Goal: Register for event/course

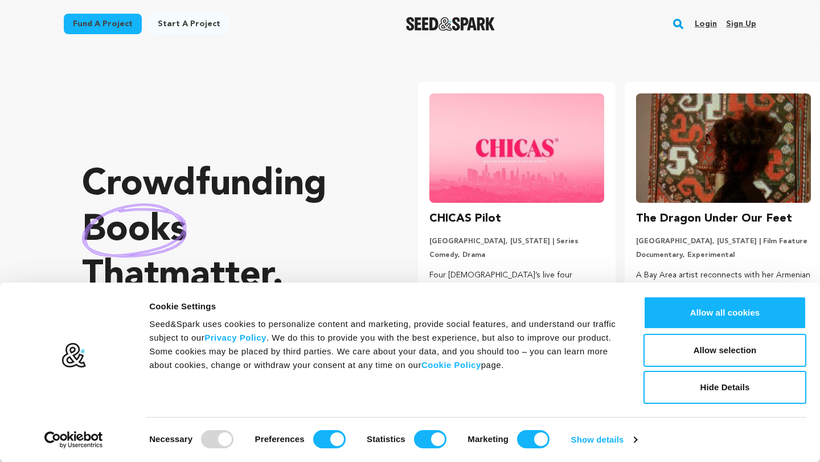
scroll to position [0, 216]
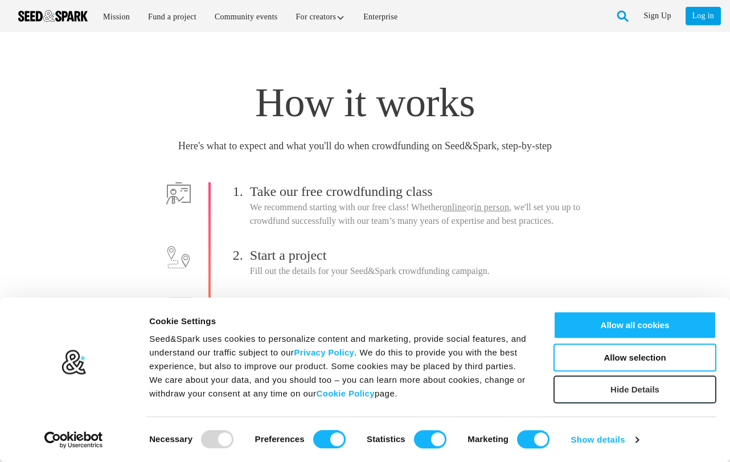
click at [648, 383] on button "Hide Details" at bounding box center [635, 389] width 163 height 28
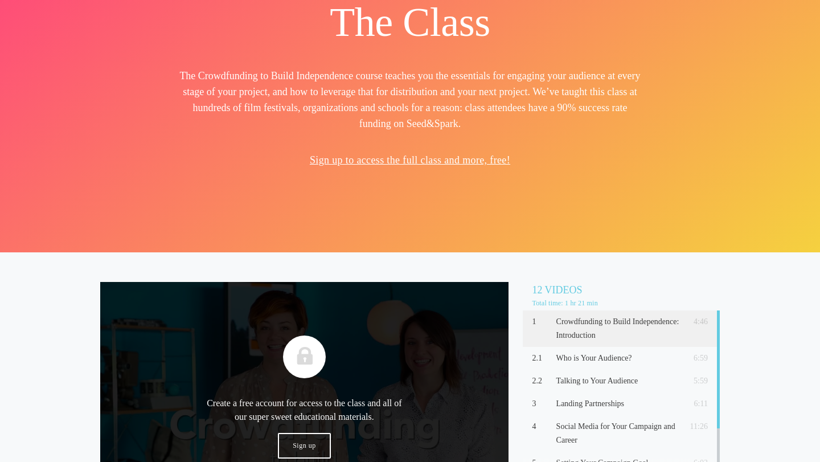
scroll to position [213, 0]
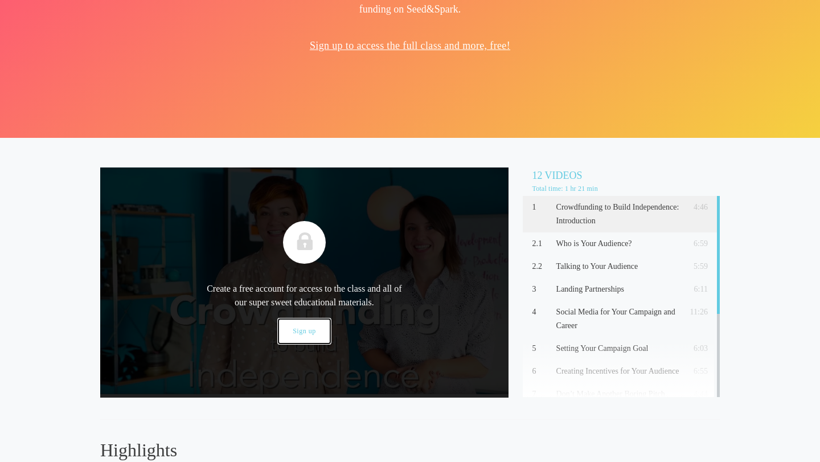
click at [313, 331] on link "Sign up" at bounding box center [304, 331] width 53 height 26
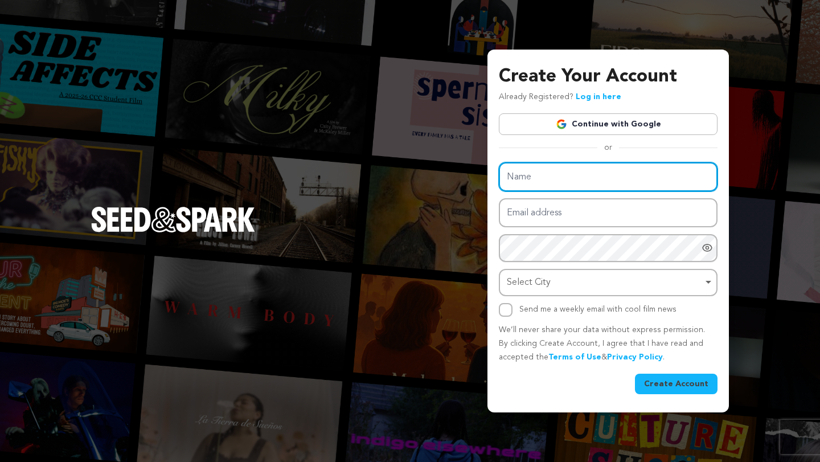
click at [600, 183] on input "Name" at bounding box center [608, 176] width 219 height 29
type input "Aurora"
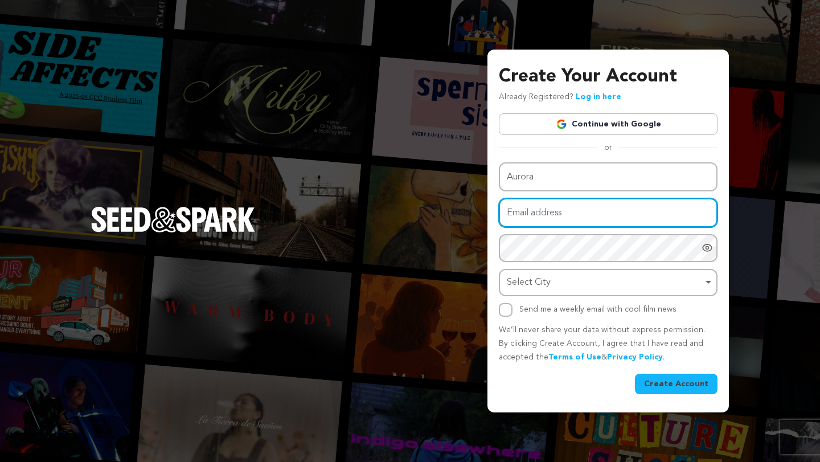
click at [582, 221] on input "Email address" at bounding box center [608, 212] width 219 height 29
type input "aurora@reforestfilms.com"
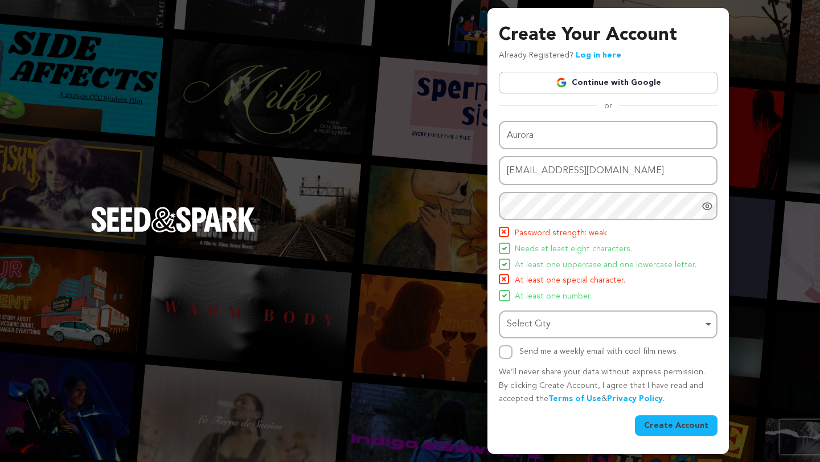
click at [706, 212] on div at bounding box center [710, 206] width 16 height 28
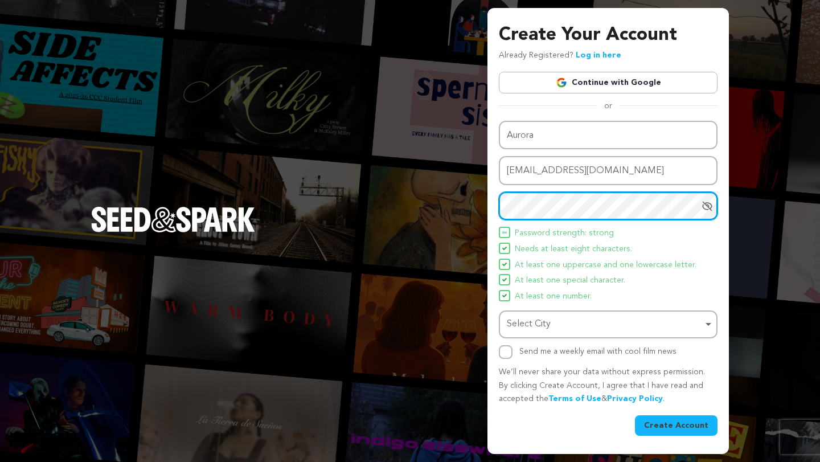
click at [561, 323] on div "Select City Remove item" at bounding box center [605, 324] width 196 height 17
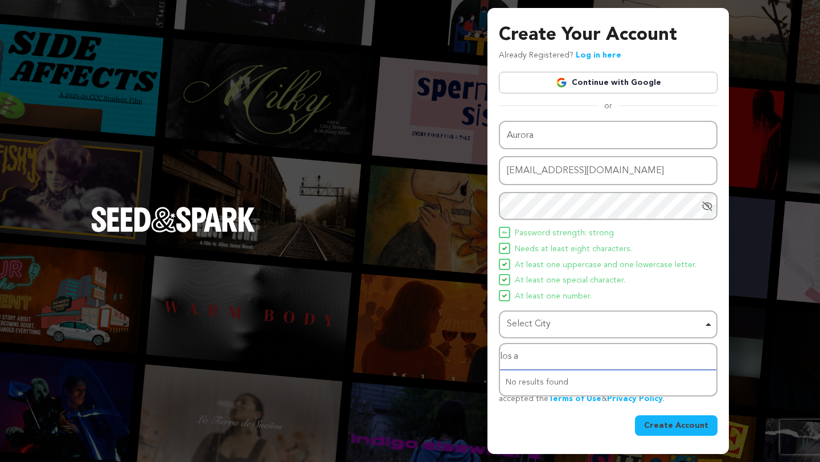
type input "los an"
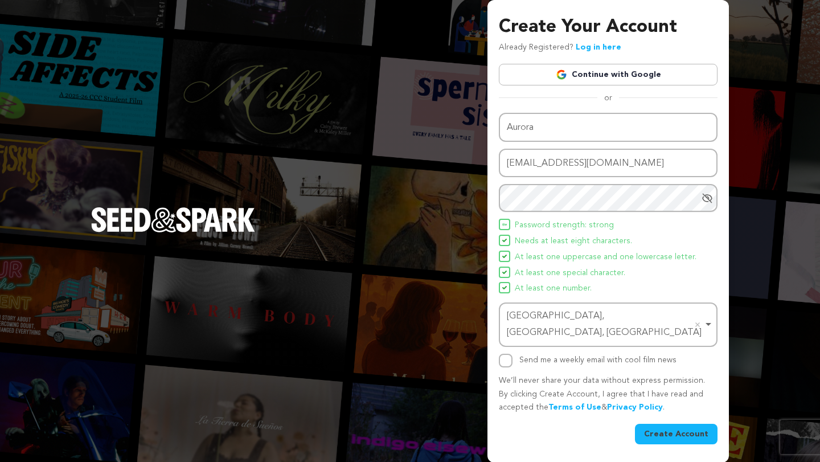
click at [657, 424] on button "Create Account" at bounding box center [676, 434] width 83 height 21
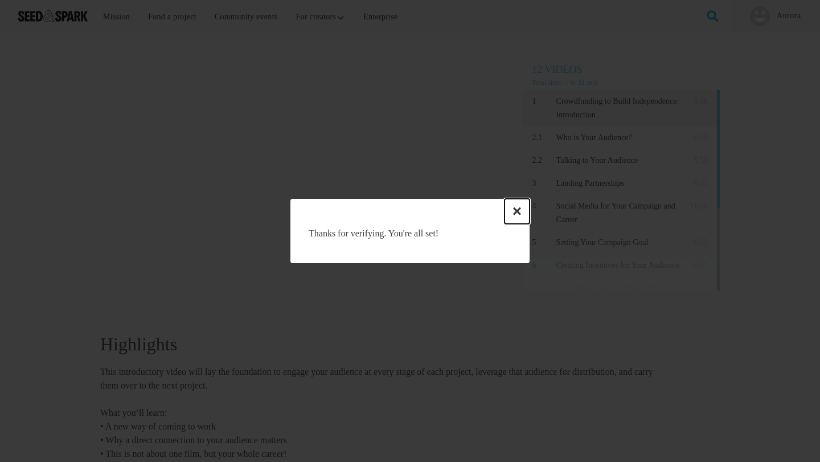
click at [518, 209] on button "×" at bounding box center [517, 211] width 25 height 25
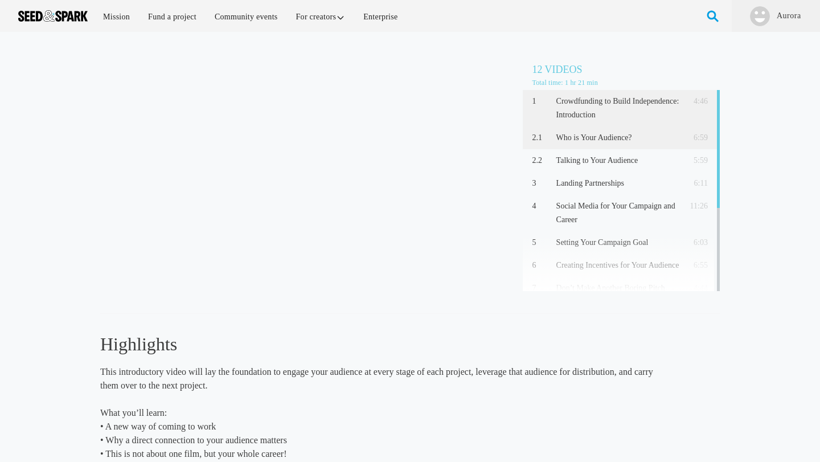
click at [572, 142] on p "Who is Your Audience?" at bounding box center [618, 138] width 124 height 14
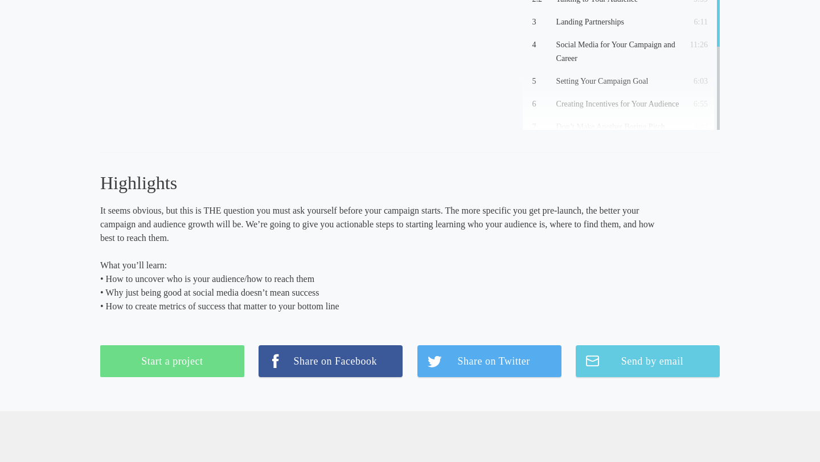
scroll to position [190, 0]
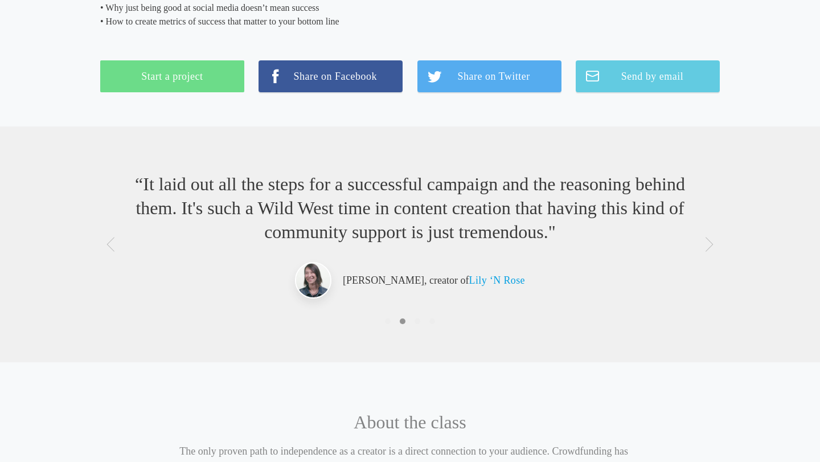
scroll to position [0, 0]
